Goal: Task Accomplishment & Management: Complete application form

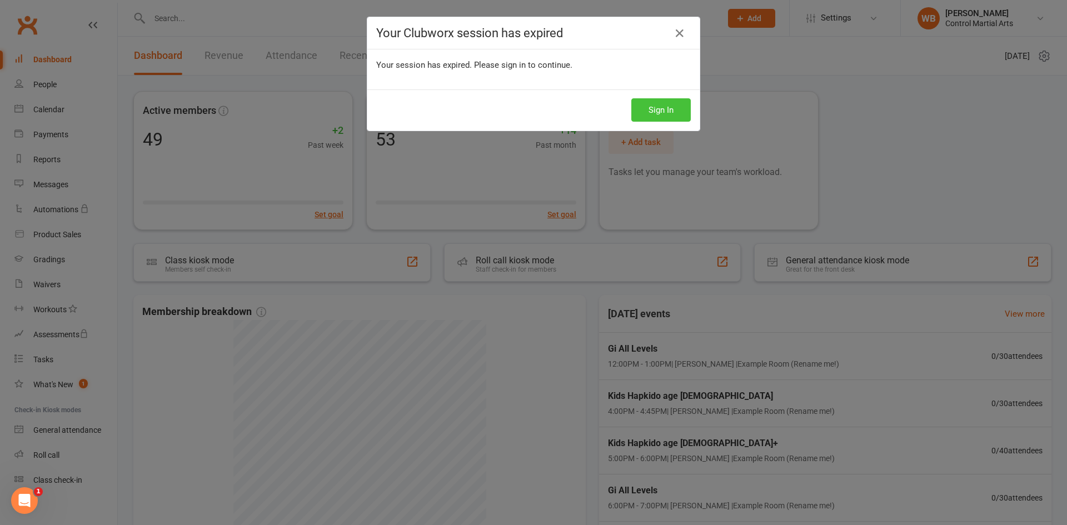
click at [637, 109] on button "Sign In" at bounding box center [660, 109] width 59 height 23
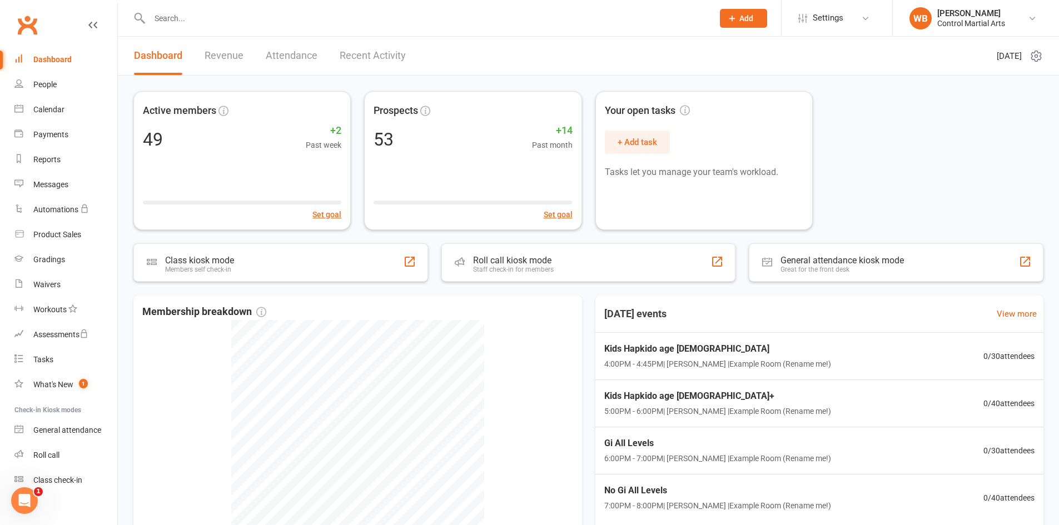
click at [431, 11] on input "text" at bounding box center [425, 19] width 559 height 16
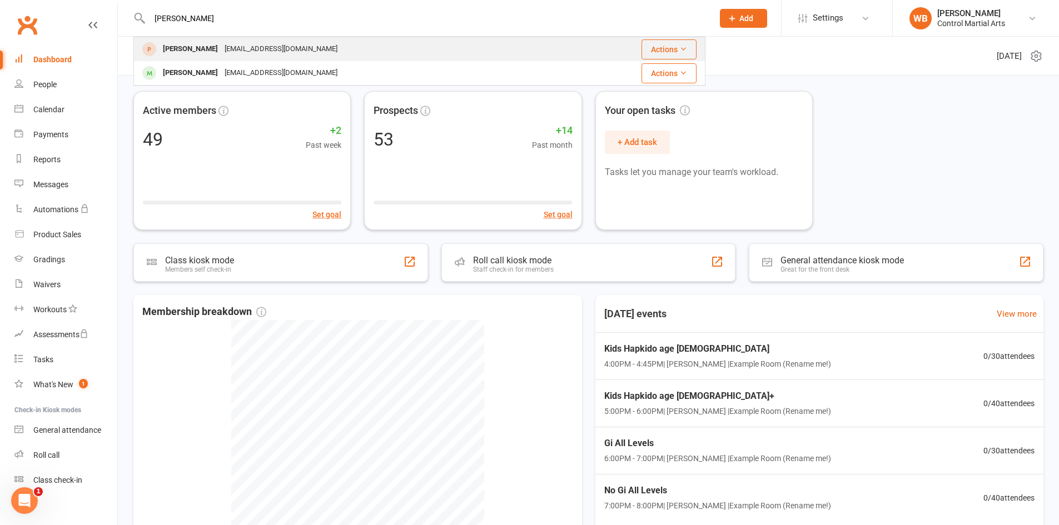
type input "andrew"
click at [246, 48] on div "aandapotts@gmail.com" at bounding box center [280, 49] width 119 height 16
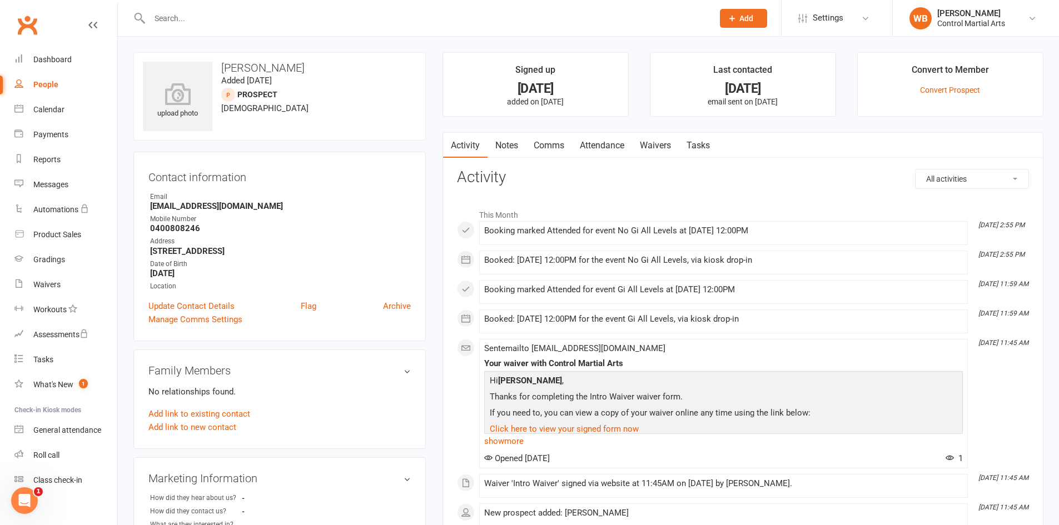
click at [659, 145] on link "Waivers" at bounding box center [655, 146] width 47 height 26
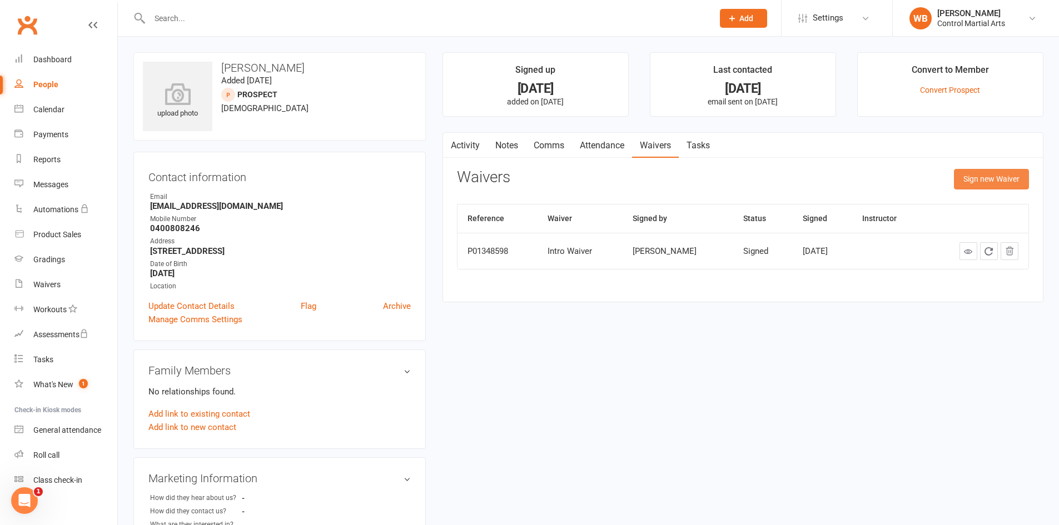
click at [984, 185] on button "Sign new Waiver" at bounding box center [991, 179] width 75 height 20
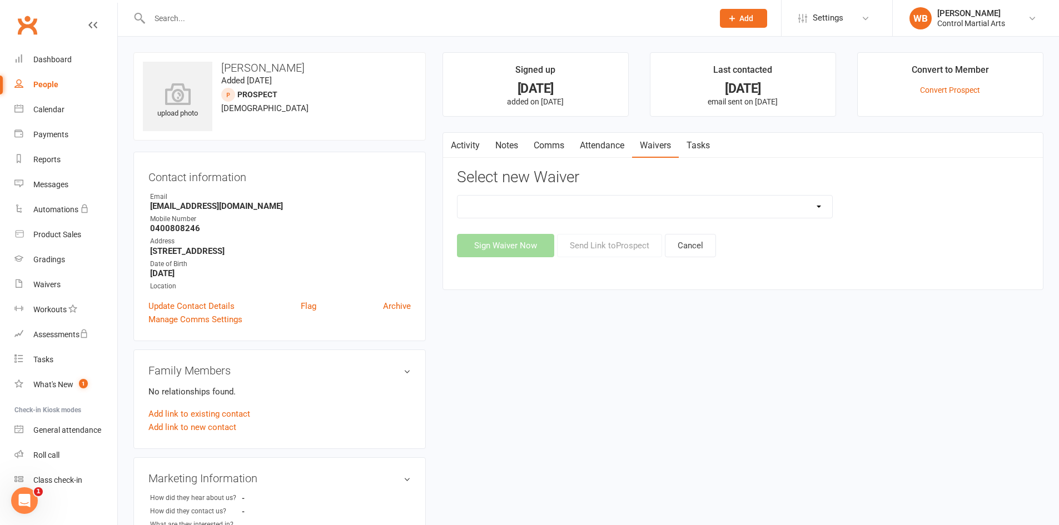
click at [641, 212] on select "Intro Waiver Membership Agreement fortnightly debit Membership Agreement UpFron…" at bounding box center [644, 207] width 375 height 22
select select "14433"
click at [457, 196] on select "Intro Waiver Membership Agreement fortnightly debit Membership Agreement UpFron…" at bounding box center [644, 207] width 375 height 22
click at [650, 251] on button "Send Link to Prospect" at bounding box center [609, 245] width 105 height 23
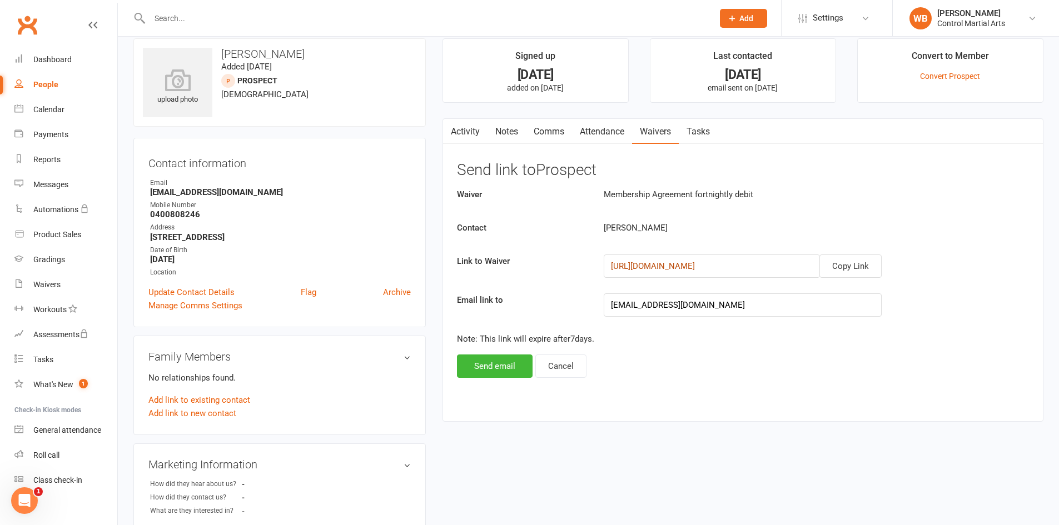
scroll to position [56, 0]
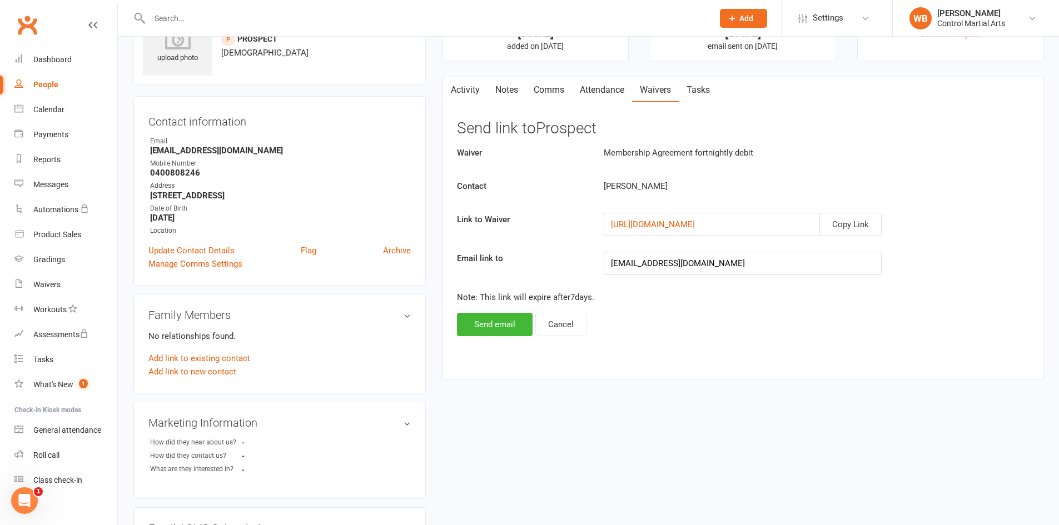
click at [604, 94] on link "Attendance" at bounding box center [602, 90] width 60 height 26
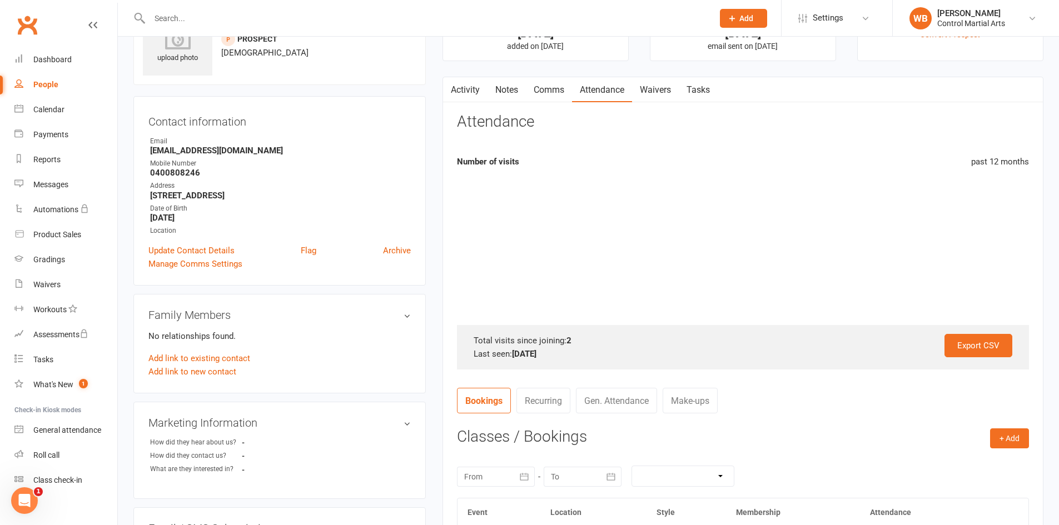
click at [672, 95] on link "Waivers" at bounding box center [655, 90] width 47 height 26
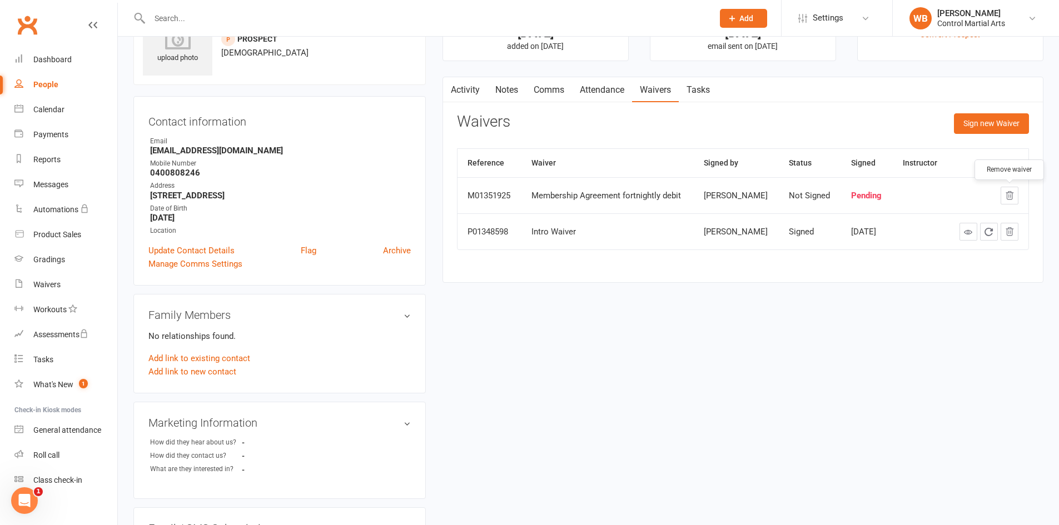
click at [1018, 195] on td at bounding box center [988, 195] width 81 height 36
click at [1005, 198] on icon "button" at bounding box center [1009, 196] width 10 height 10
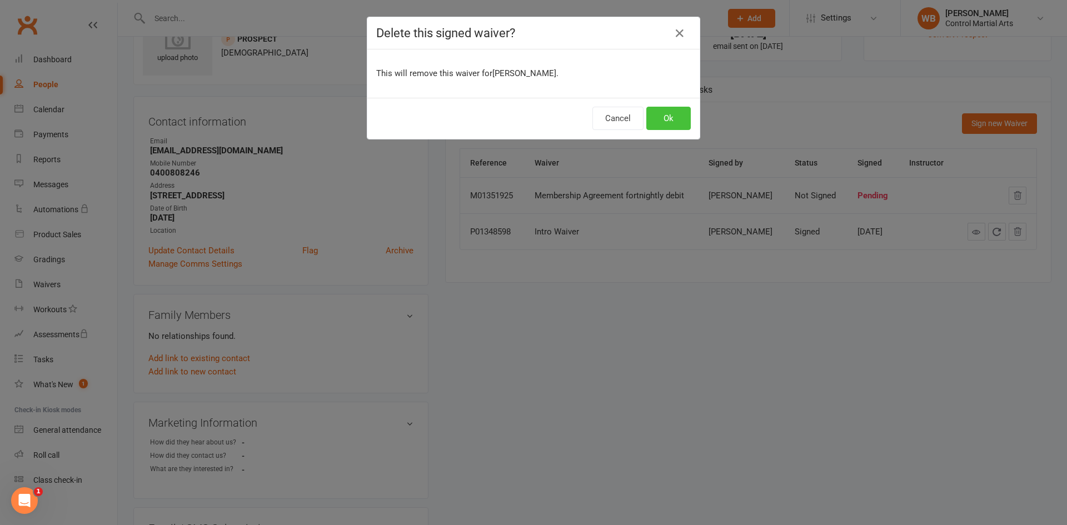
click at [667, 121] on button "Ok" at bounding box center [668, 118] width 44 height 23
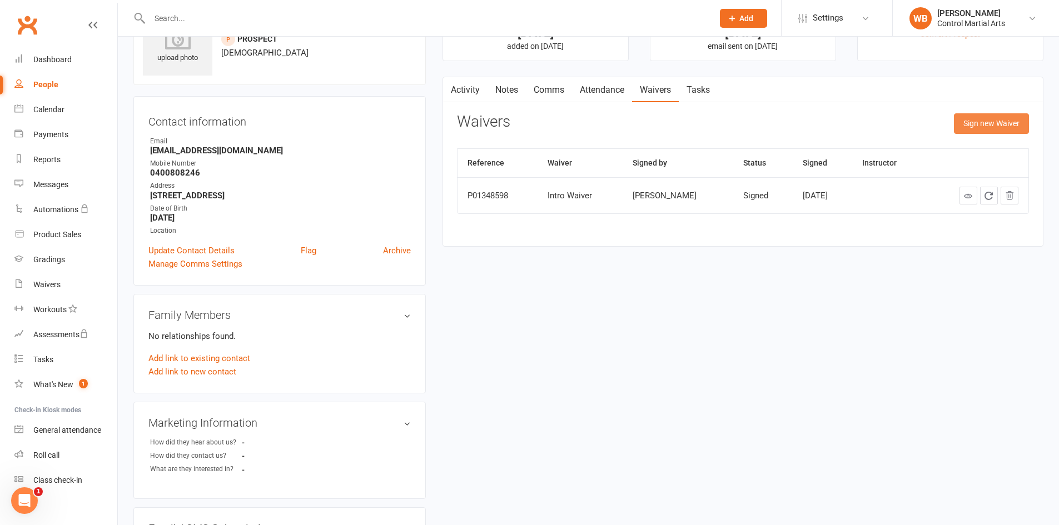
click at [971, 119] on button "Sign new Waiver" at bounding box center [991, 123] width 75 height 20
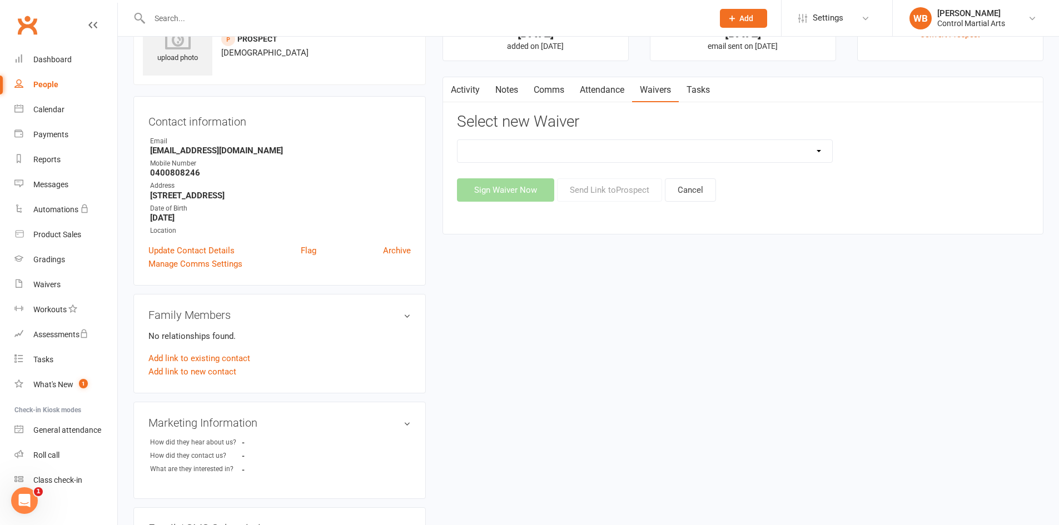
click at [680, 155] on select "Intro Waiver Membership Agreement fortnightly debit Membership Agreement UpFron…" at bounding box center [644, 151] width 375 height 22
select select "14433"
click at [457, 140] on select "Intro Waiver Membership Agreement fortnightly debit Membership Agreement UpFron…" at bounding box center [644, 151] width 375 height 22
click at [576, 193] on button "Send Link to Prospect" at bounding box center [609, 189] width 105 height 23
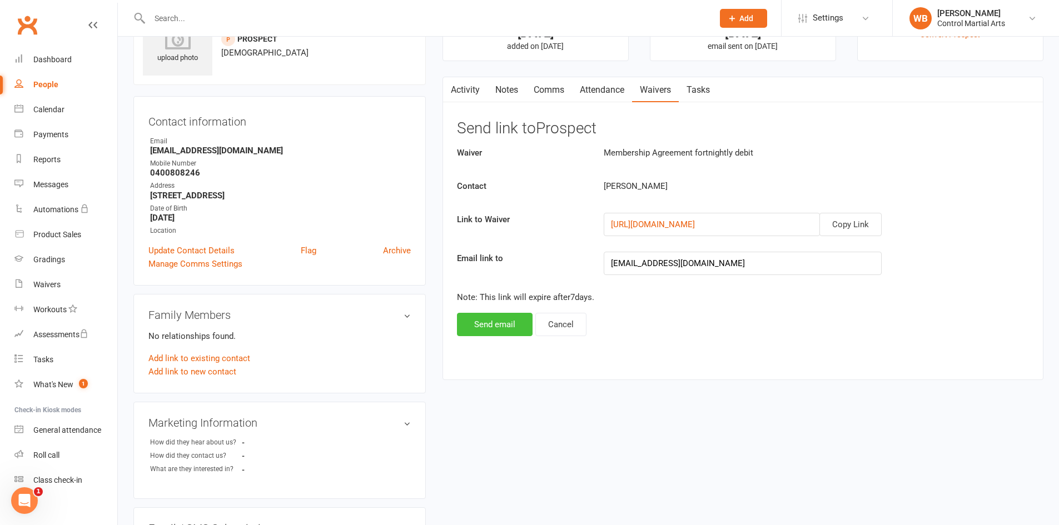
drag, startPoint x: 482, startPoint y: 324, endPoint x: 503, endPoint y: 320, distance: 22.0
click at [481, 324] on button "Send email" at bounding box center [495, 324] width 76 height 23
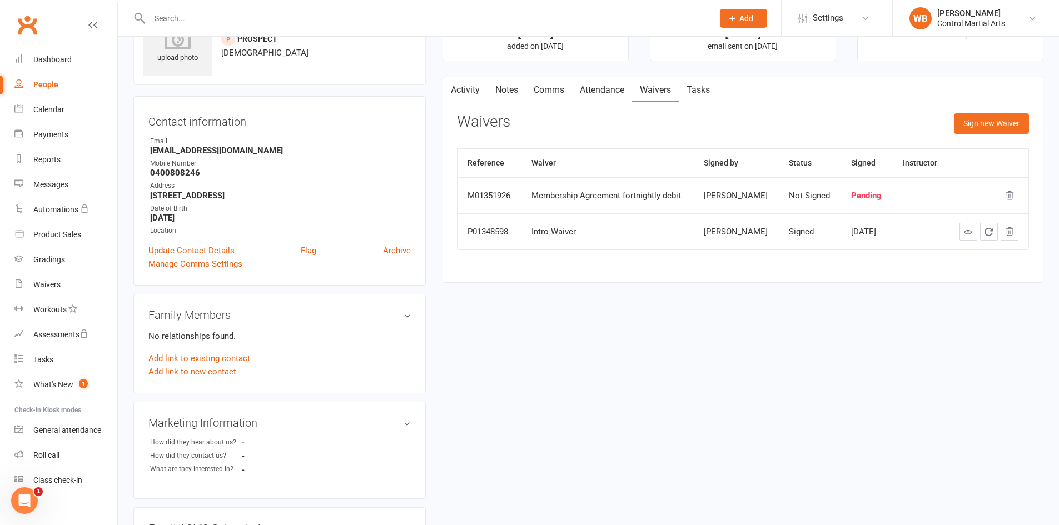
click at [54, 43] on div "Clubworx" at bounding box center [58, 31] width 117 height 41
click at [73, 69] on link "Dashboard" at bounding box center [65, 59] width 103 height 25
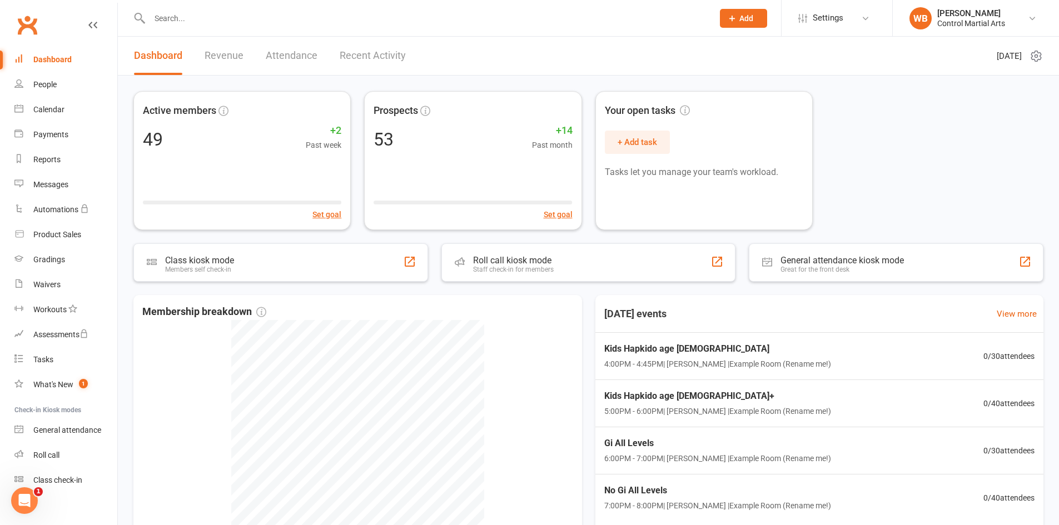
click at [216, 46] on link "Revenue" at bounding box center [224, 56] width 39 height 38
